Goal: Transaction & Acquisition: Purchase product/service

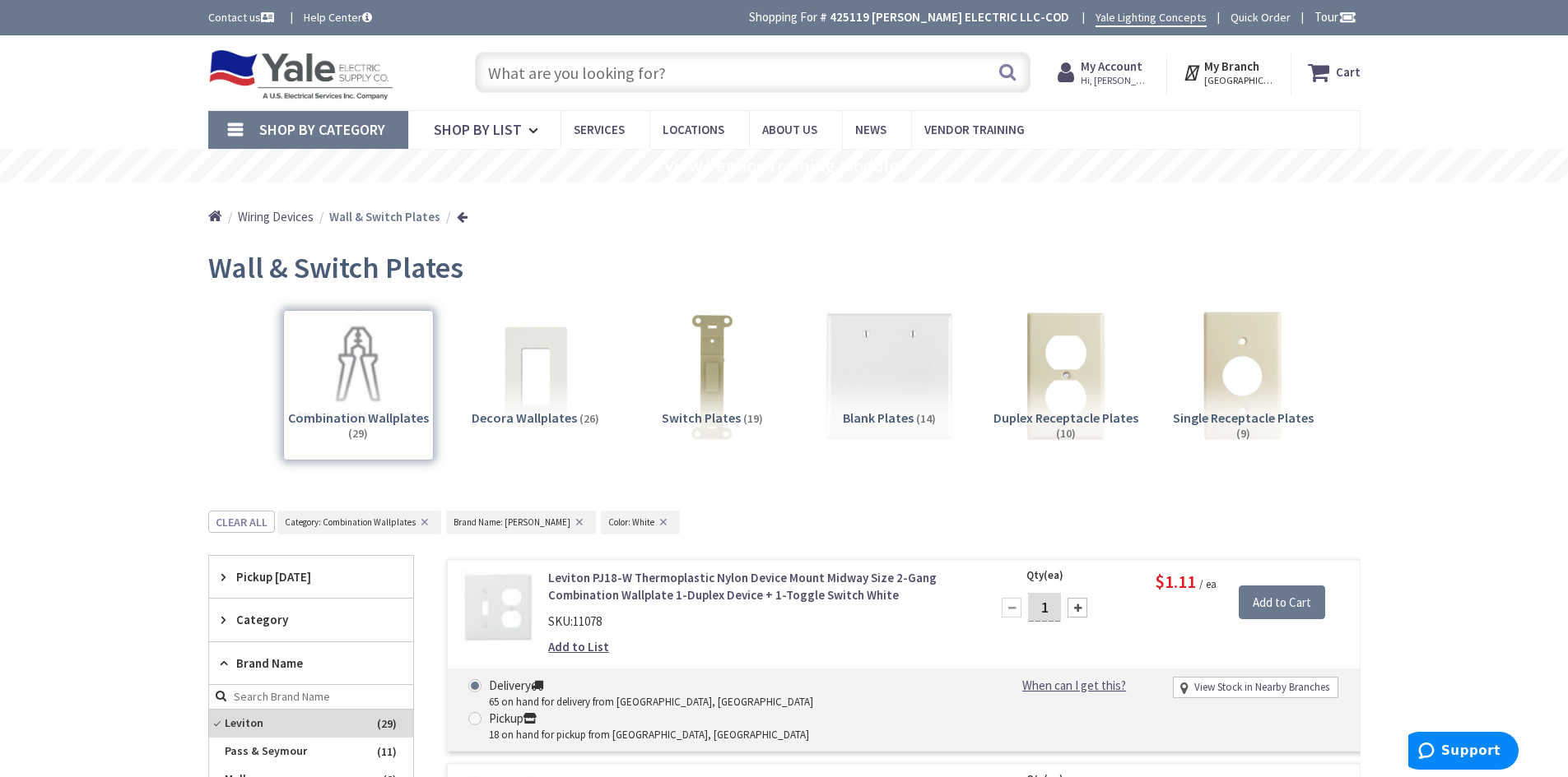
click at [291, 126] on span "Shop By Category" at bounding box center [322, 130] width 126 height 19
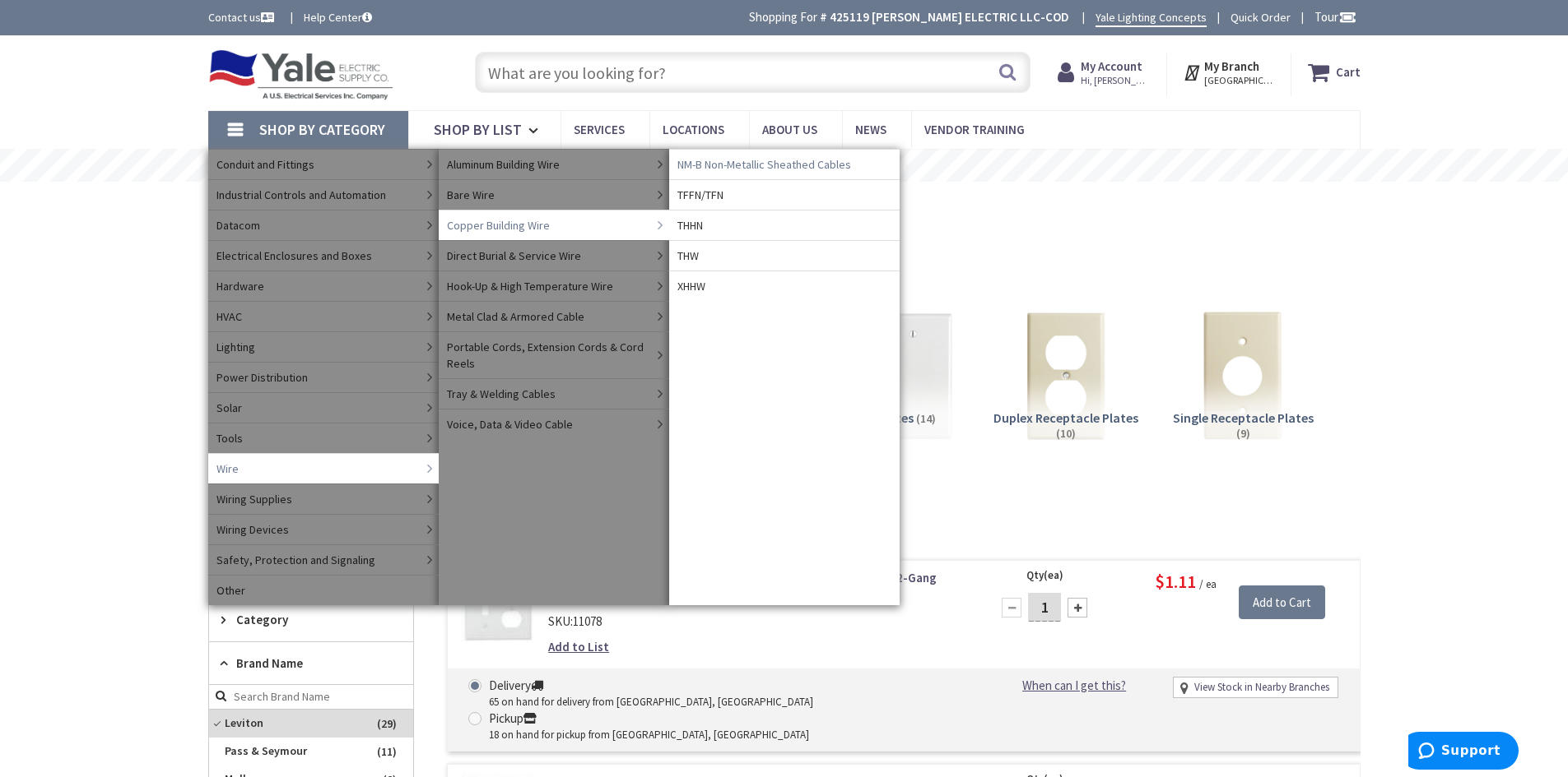
click at [761, 164] on span "NM-B Non-Metallic Sheathed Cables" at bounding box center [764, 164] width 174 height 17
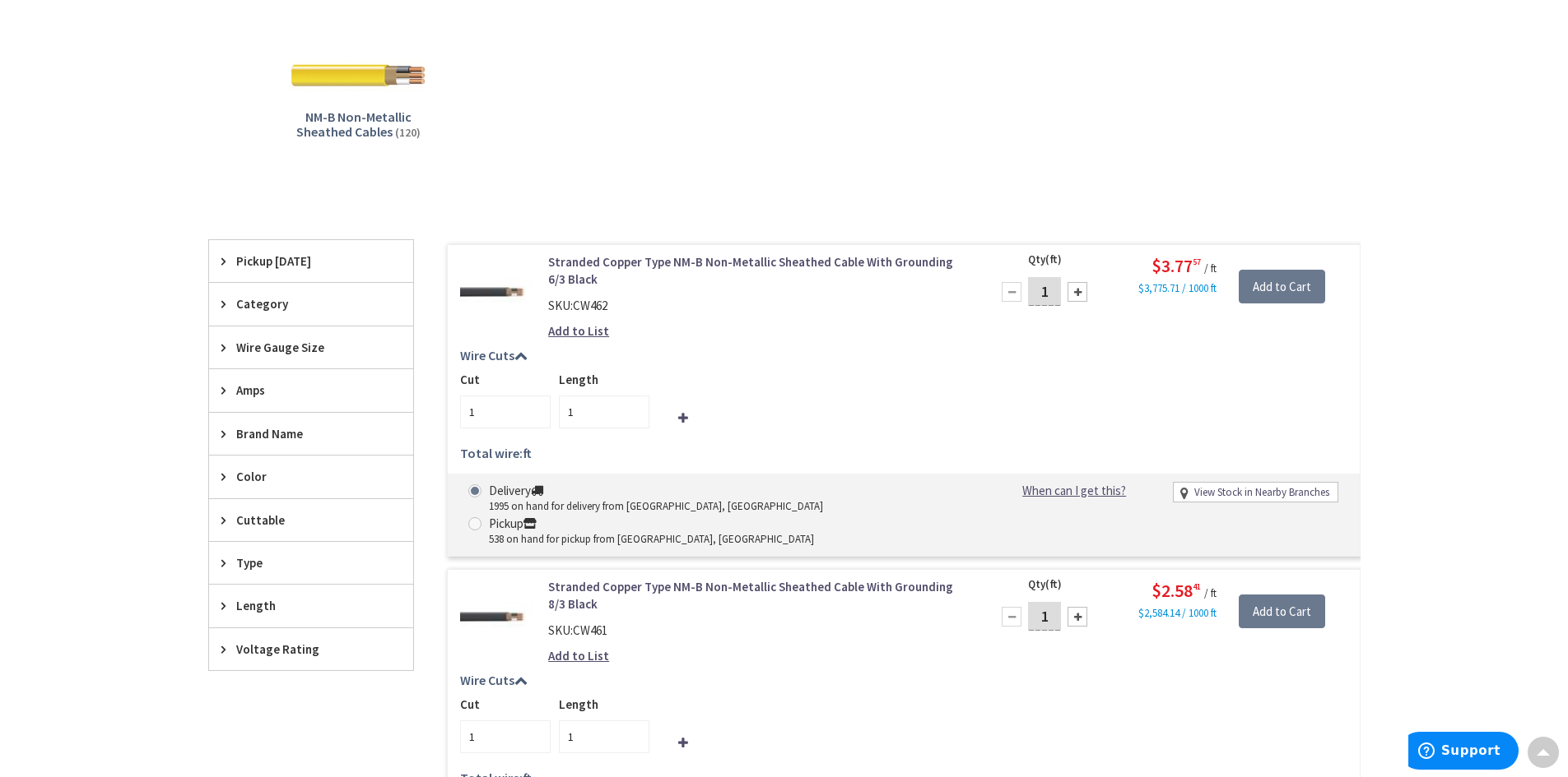
scroll to position [329, 0]
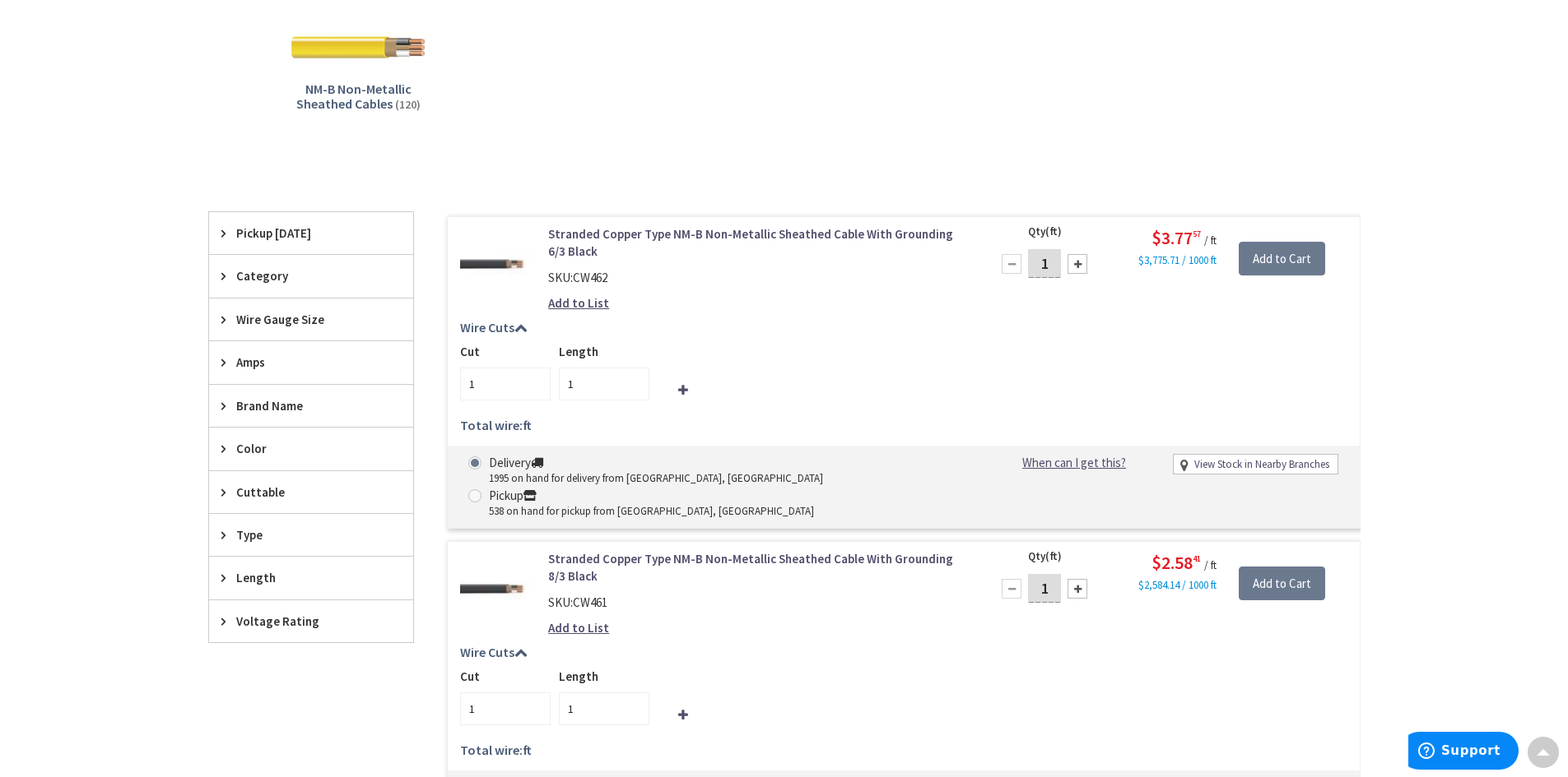
click at [279, 306] on div "Wire Gauge Size" at bounding box center [311, 320] width 204 height 42
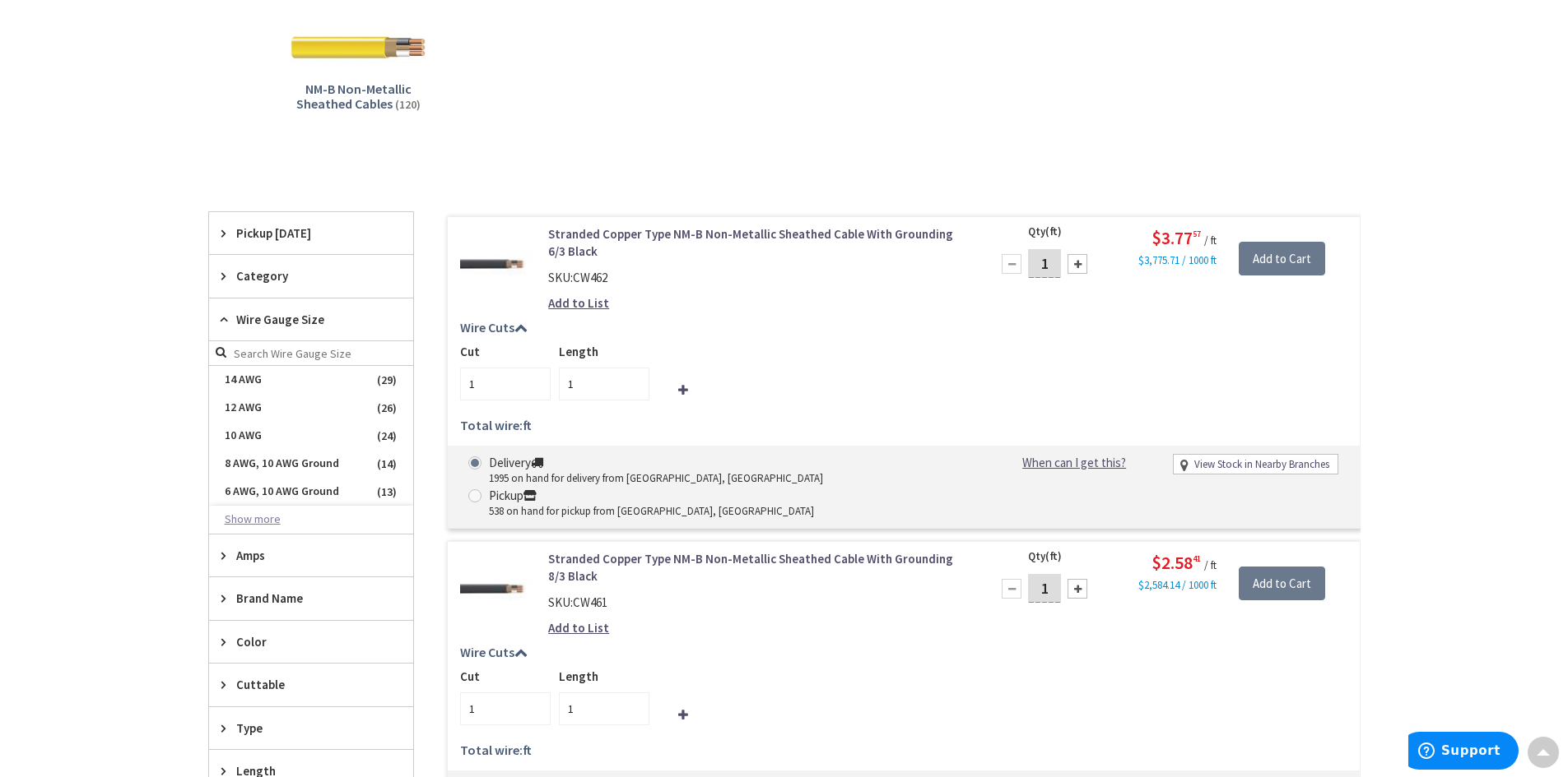
click at [261, 520] on button "Show more" at bounding box center [311, 520] width 204 height 28
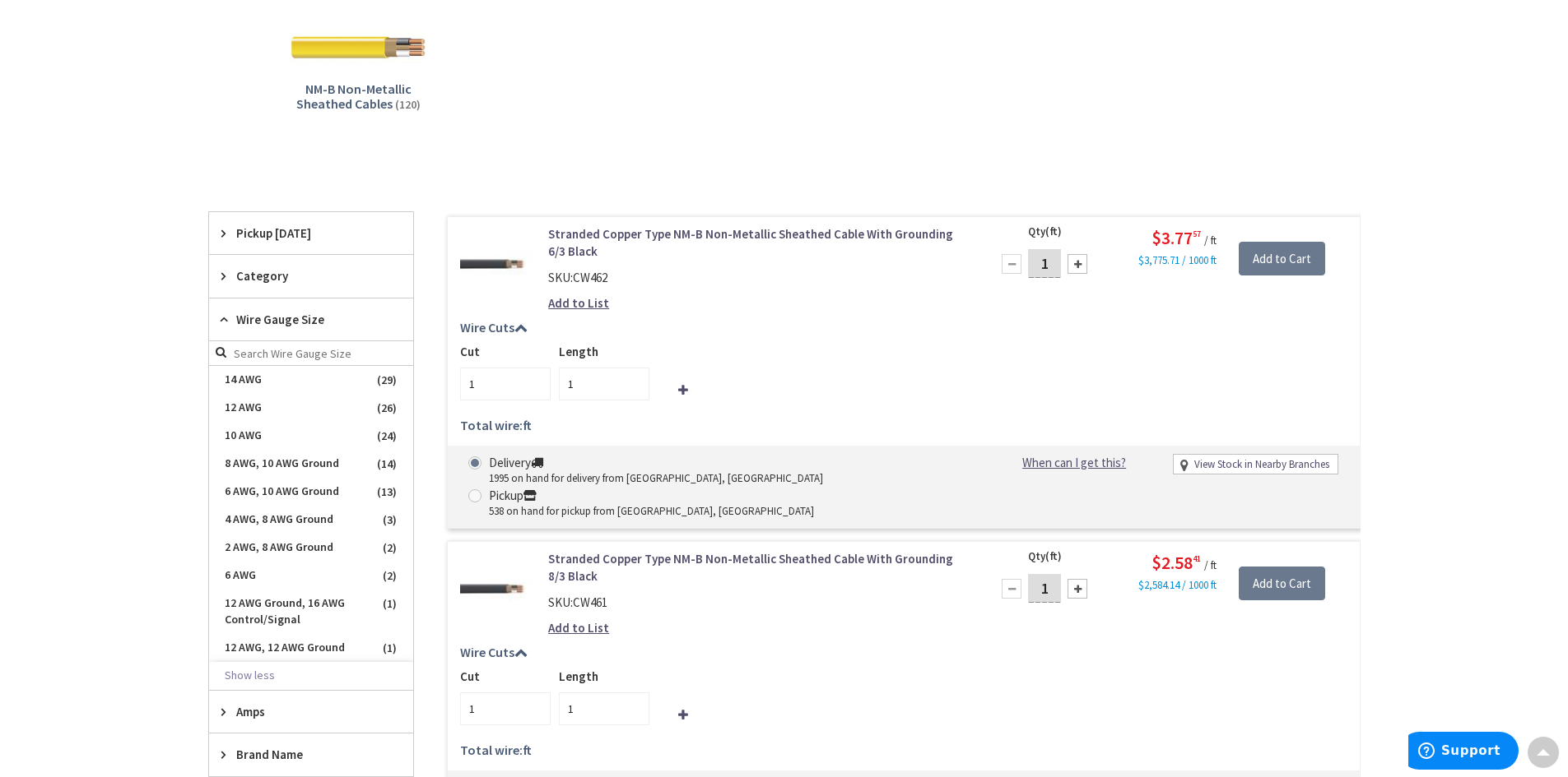
scroll to position [0, 0]
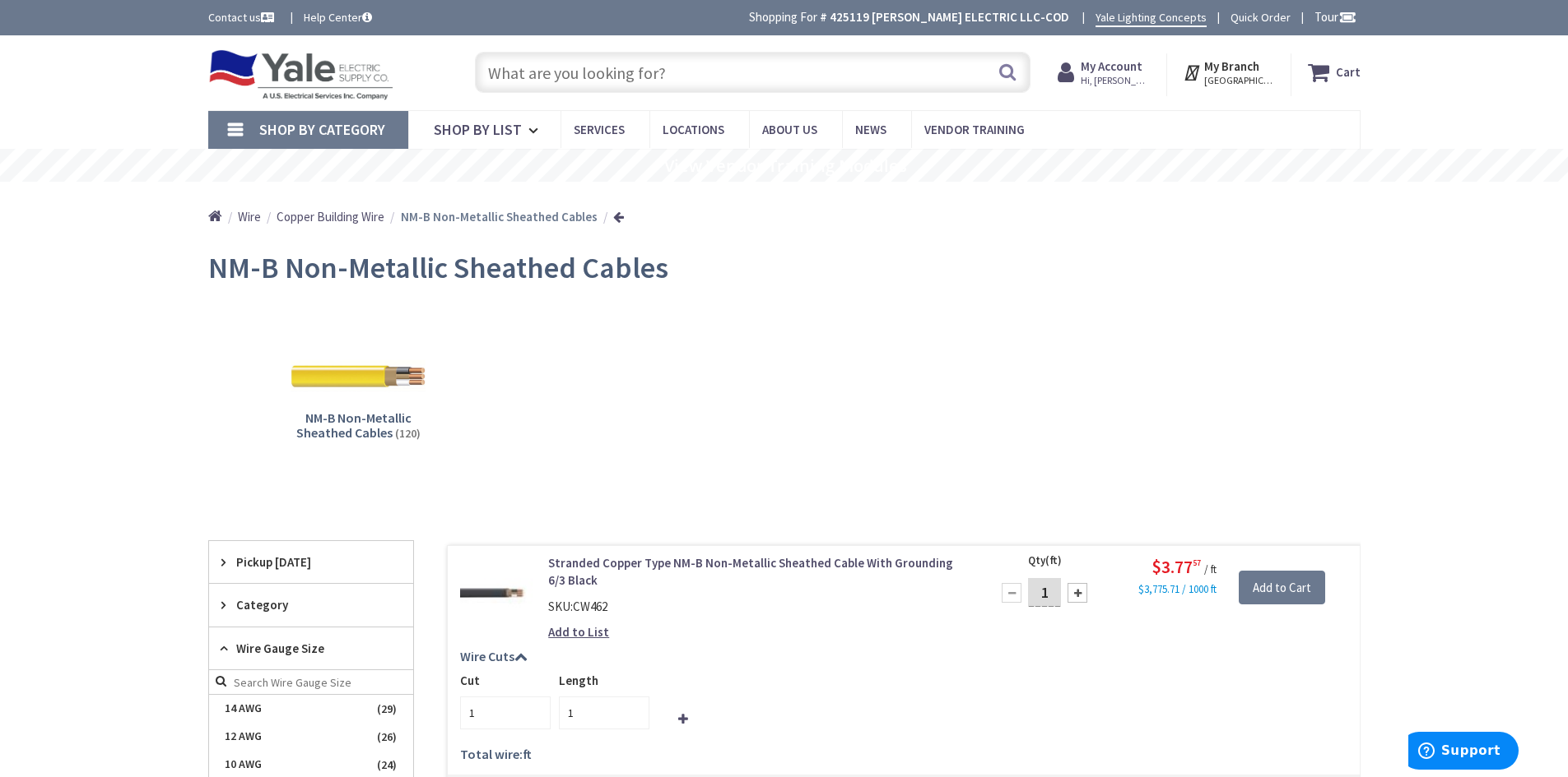
click at [326, 218] on span "Copper Building Wire" at bounding box center [330, 217] width 108 height 16
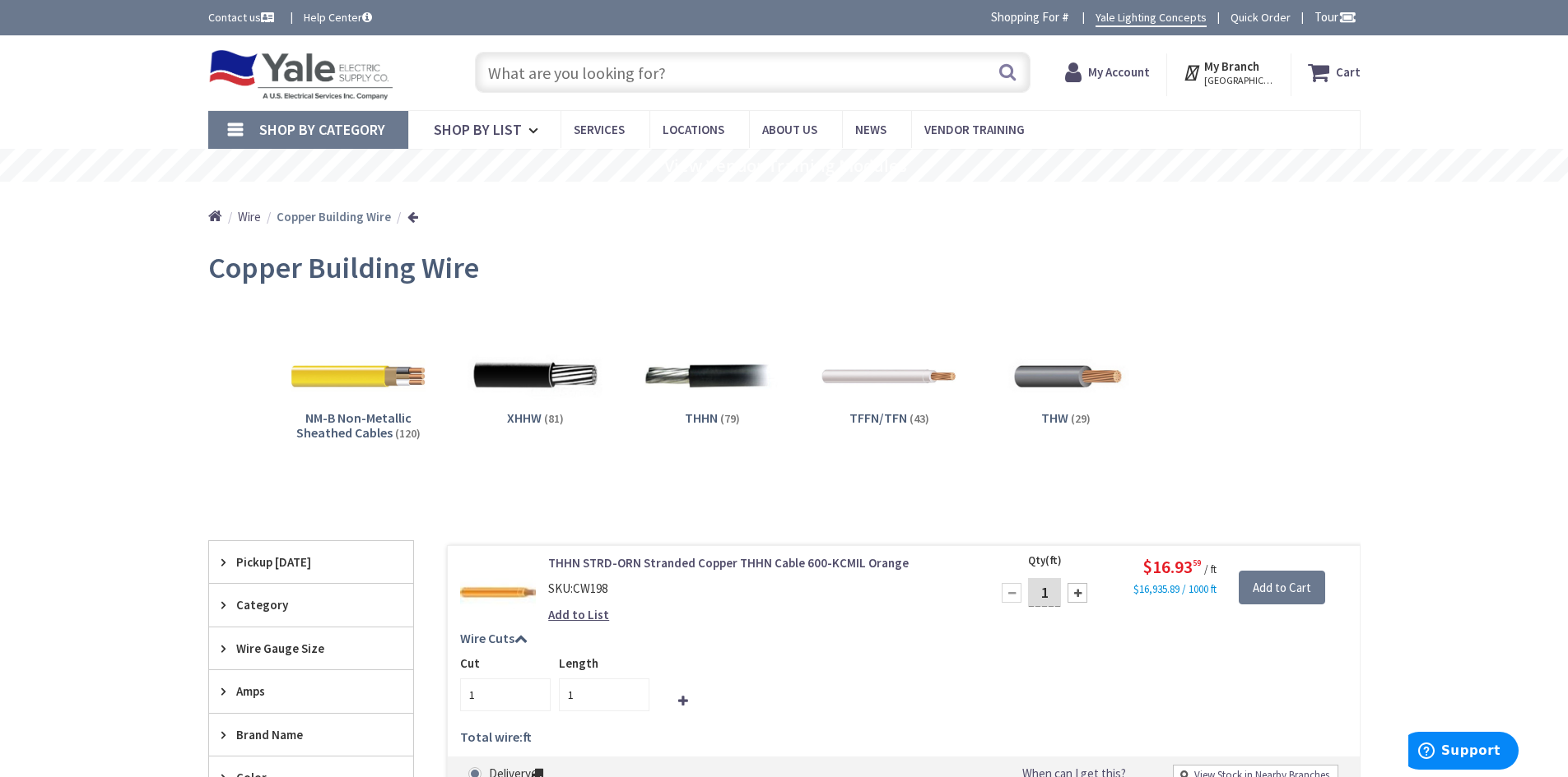
click at [254, 219] on span "Wire" at bounding box center [249, 217] width 23 height 16
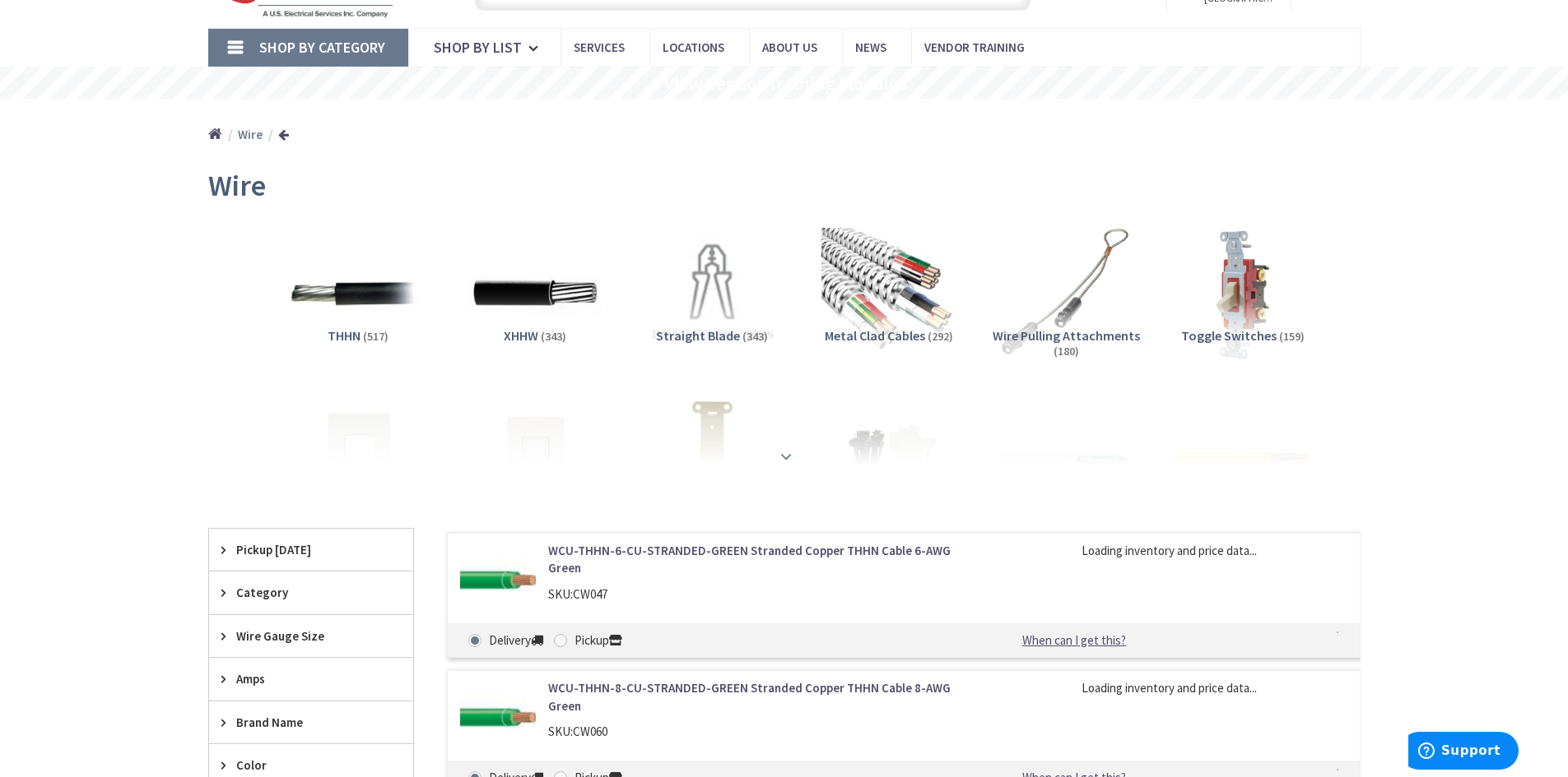
click at [780, 457] on strong at bounding box center [786, 457] width 19 height 18
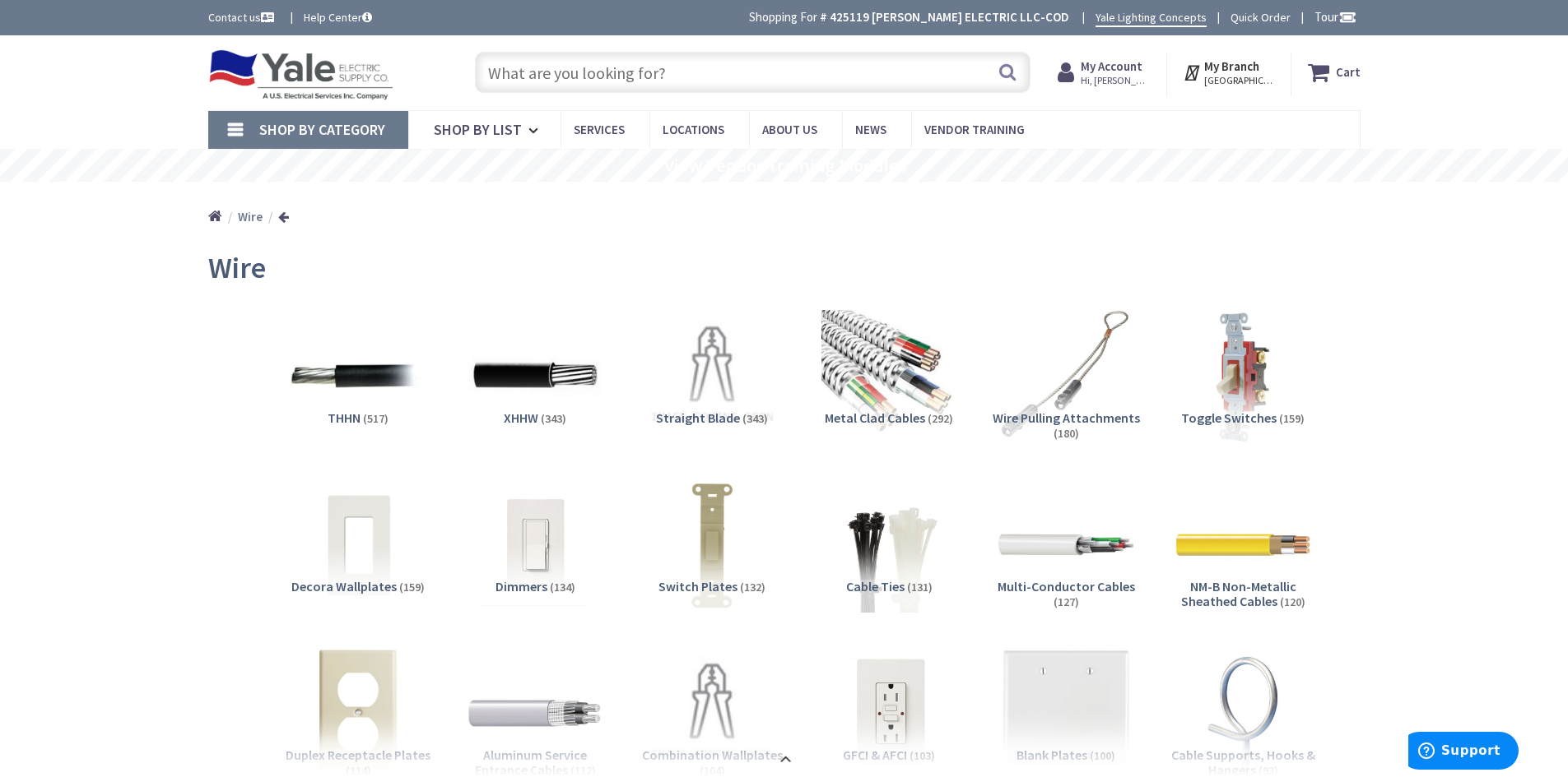
click at [633, 67] on input "text" at bounding box center [753, 72] width 555 height 41
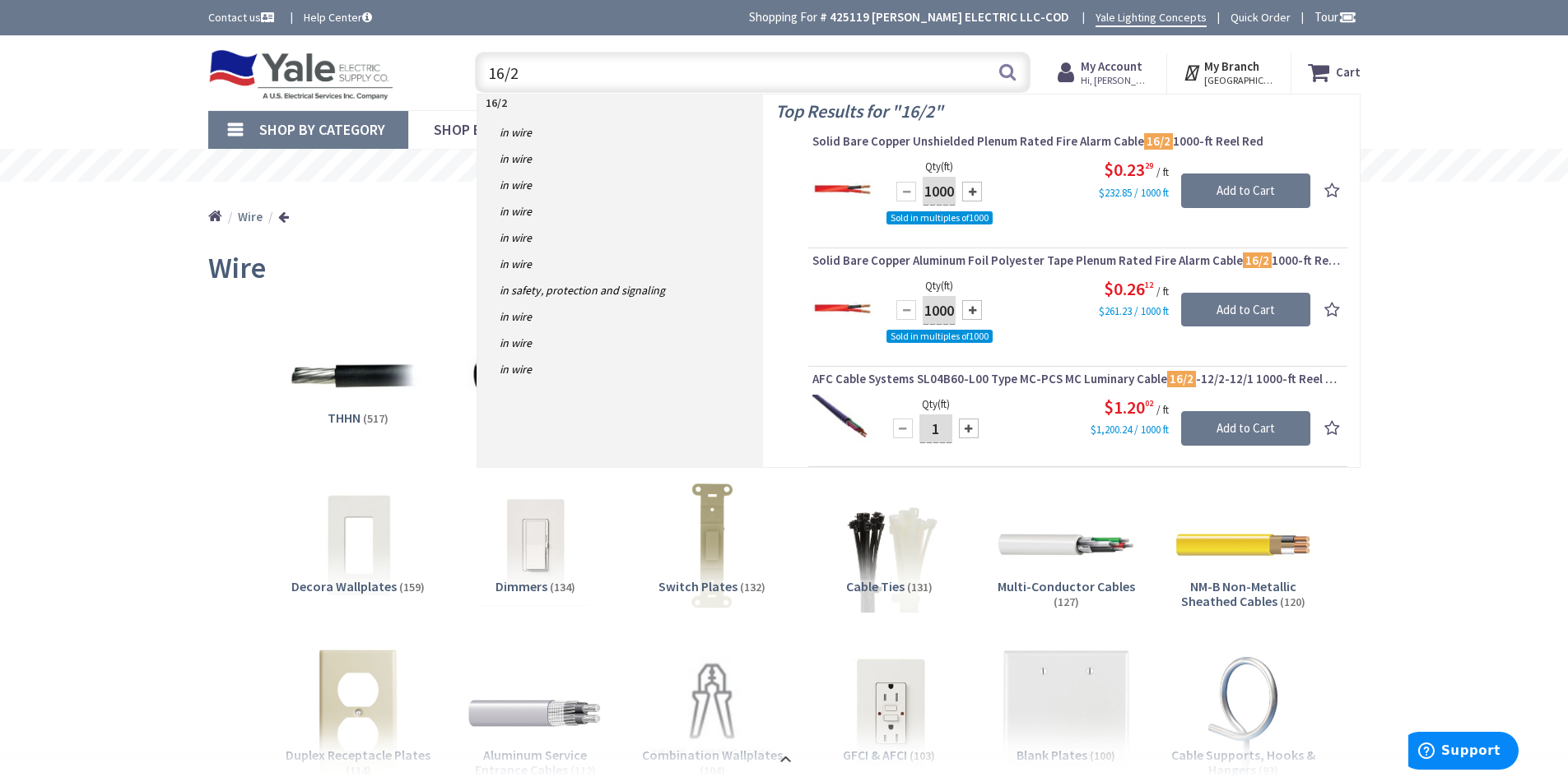
drag, startPoint x: 527, startPoint y: 69, endPoint x: 473, endPoint y: 69, distance: 54.0
click at [473, 69] on div "16/2 16/2 Search" at bounding box center [748, 72] width 564 height 53
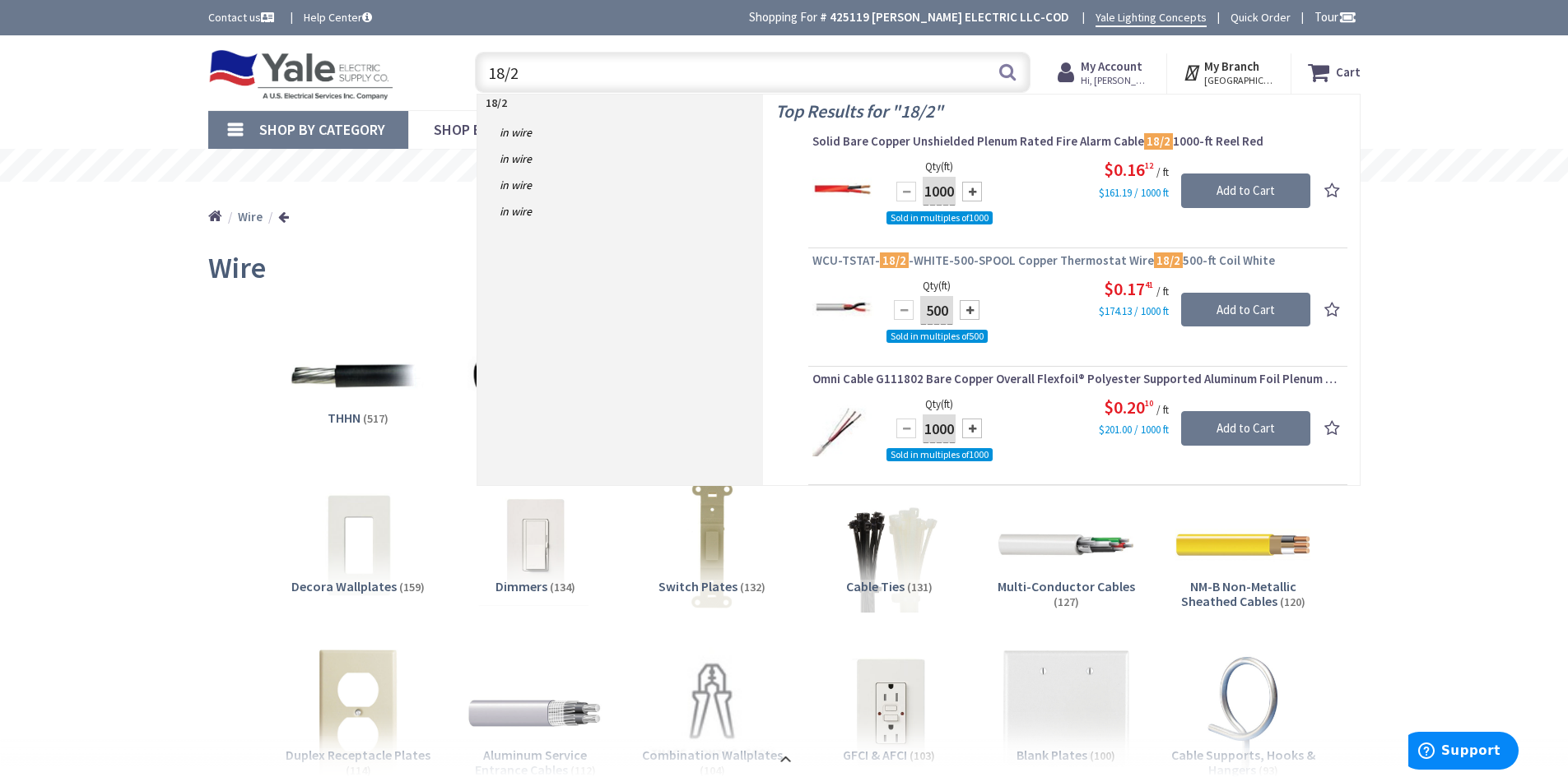
type input "18/2"
